Goal: Task Accomplishment & Management: Manage account settings

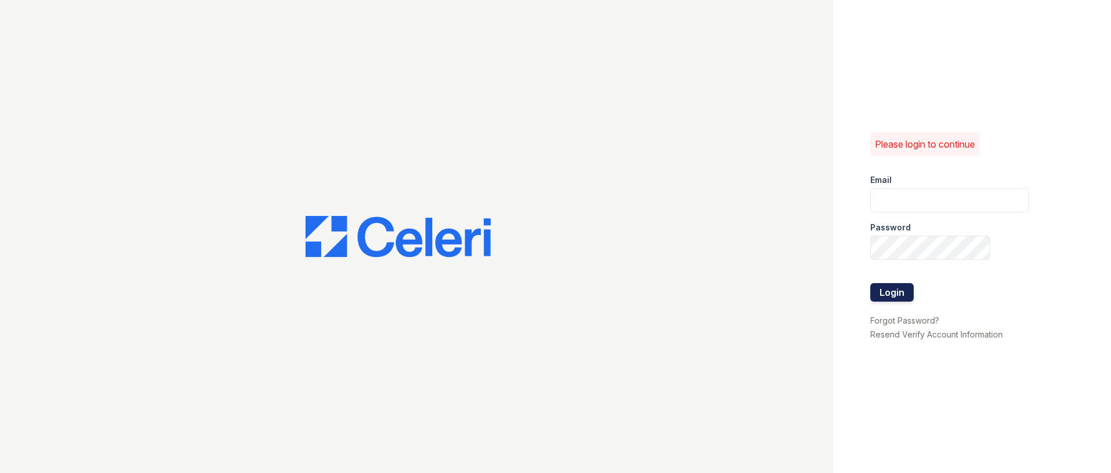
type input "[EMAIL_ADDRESS][DOMAIN_NAME]"
click at [895, 296] on button "Login" at bounding box center [891, 292] width 43 height 19
type input "[EMAIL_ADDRESS][DOMAIN_NAME]"
click at [902, 291] on button "Login" at bounding box center [891, 292] width 43 height 19
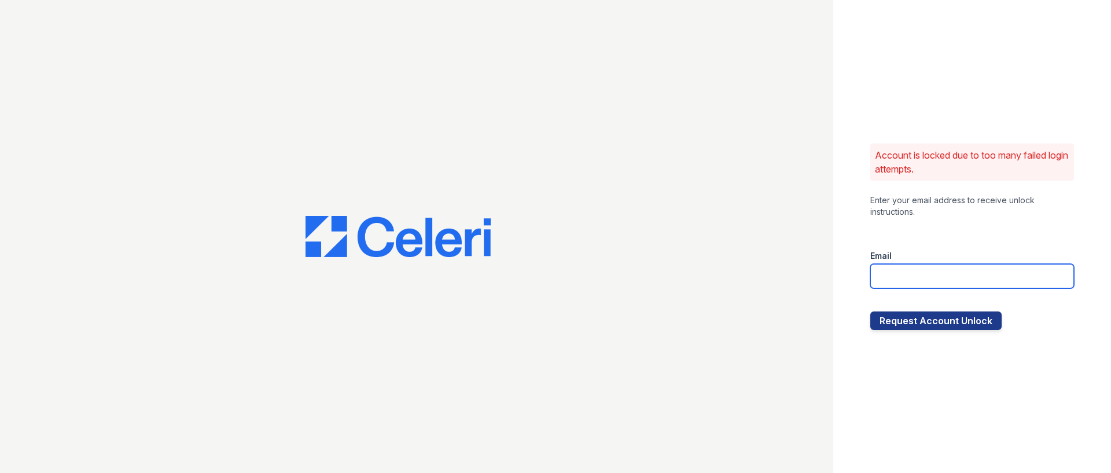
click at [902, 286] on input "email" at bounding box center [972, 276] width 204 height 24
type input "[EMAIL_ADDRESS][DOMAIN_NAME]"
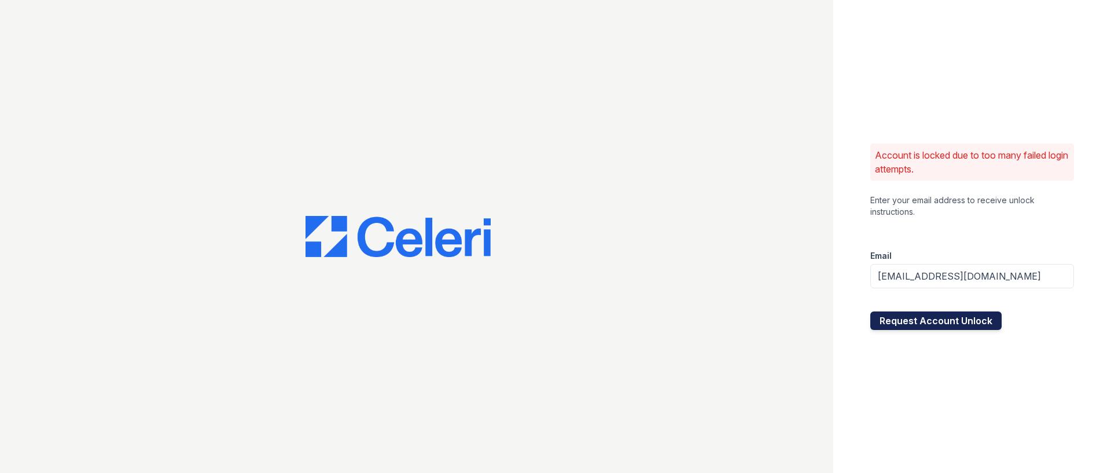
click at [934, 319] on button "Request Account Unlock" at bounding box center [935, 320] width 131 height 19
